Goal: Task Accomplishment & Management: Use online tool/utility

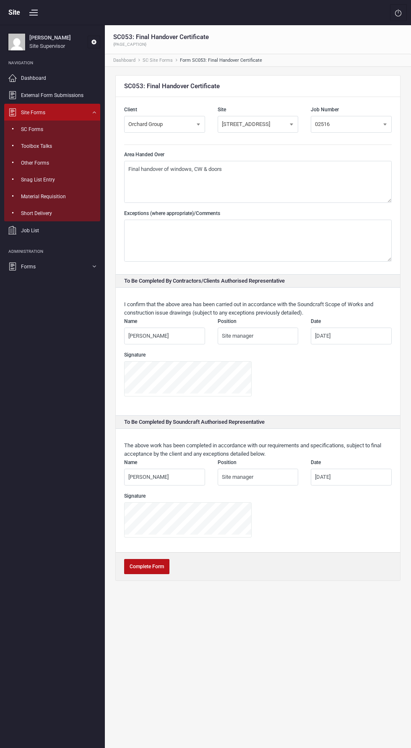
select select "35"
select select "69"
select select "59"
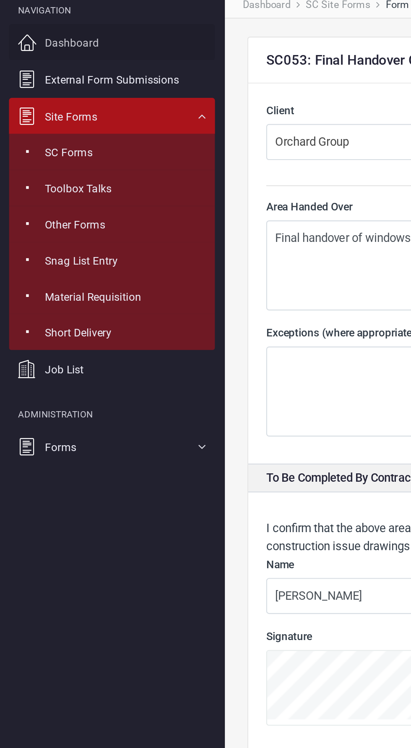
click at [53, 79] on link "Dashboard" at bounding box center [52, 77] width 96 height 17
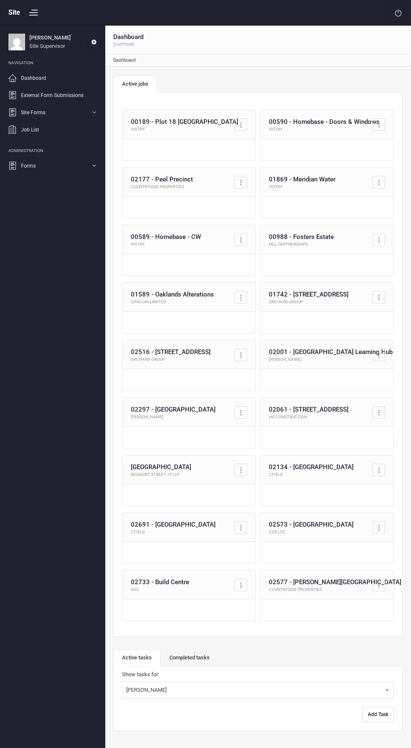
click at [210, 361] on div "02516 - 6-8 Luke Street Orchard Group" at bounding box center [189, 354] width 133 height 29
click at [242, 357] on div at bounding box center [241, 354] width 13 height 13
click at [208, 376] on link "Go to job" at bounding box center [205, 375] width 83 height 17
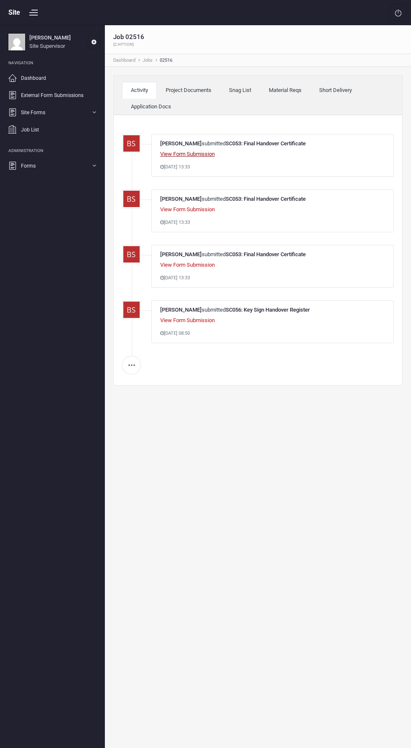
click at [201, 151] on link "View Form Submission" at bounding box center [187, 154] width 55 height 6
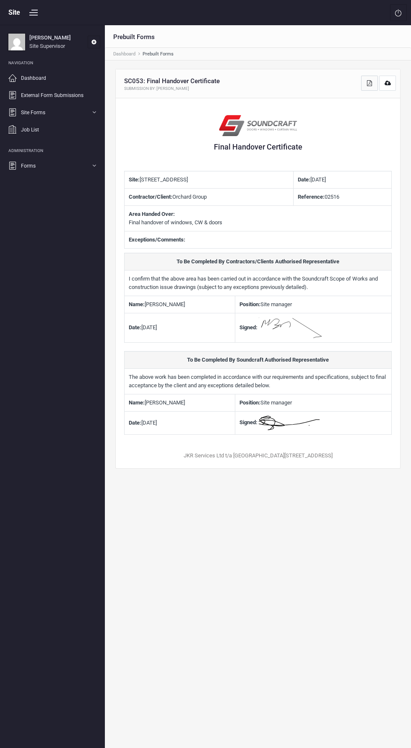
click at [370, 82] on span at bounding box center [370, 83] width 6 height 8
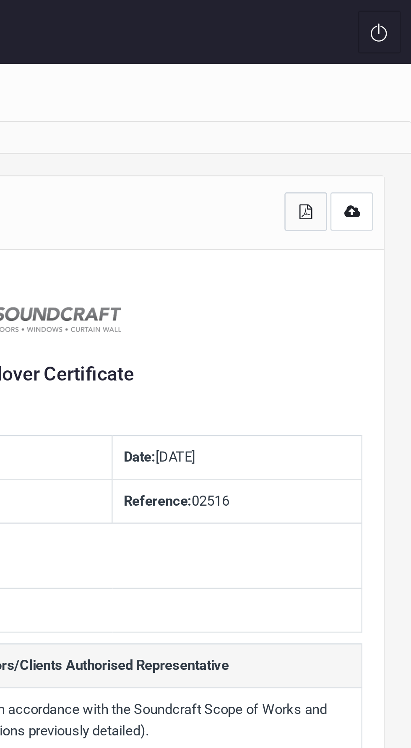
click at [370, 83] on span at bounding box center [370, 83] width 6 height 8
